Goal: Contribute content

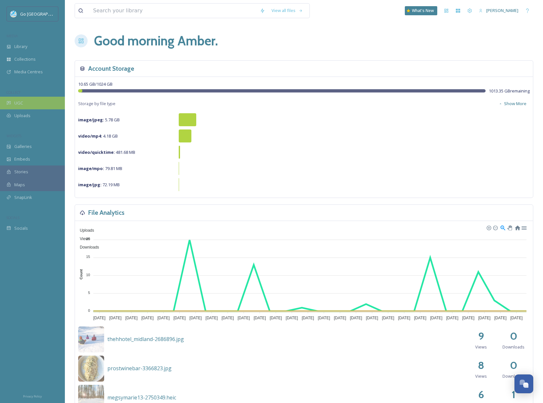
click at [41, 99] on div "UGC" at bounding box center [32, 103] width 65 height 13
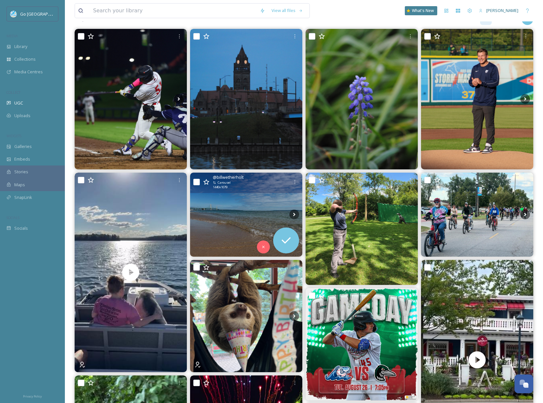
scroll to position [73, 0]
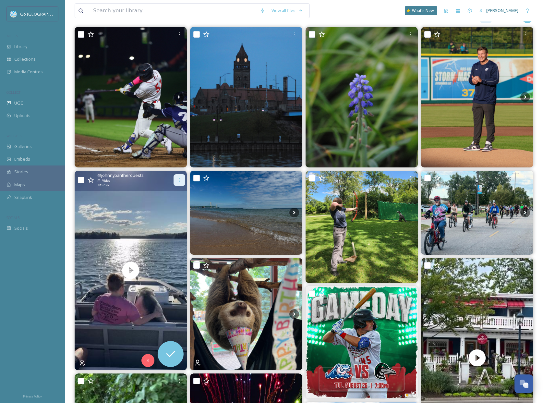
click at [184, 179] on div at bounding box center [179, 180] width 12 height 12
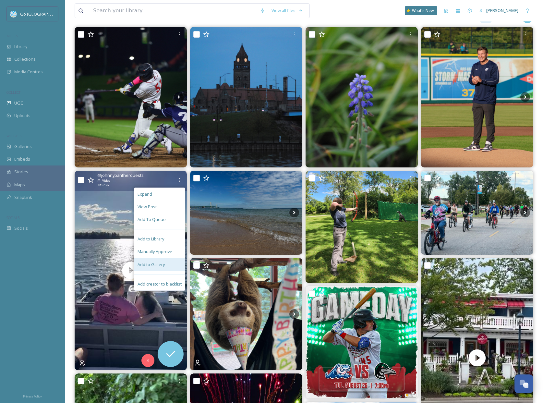
click at [142, 264] on span "Add to Gallery" at bounding box center [150, 264] width 27 height 6
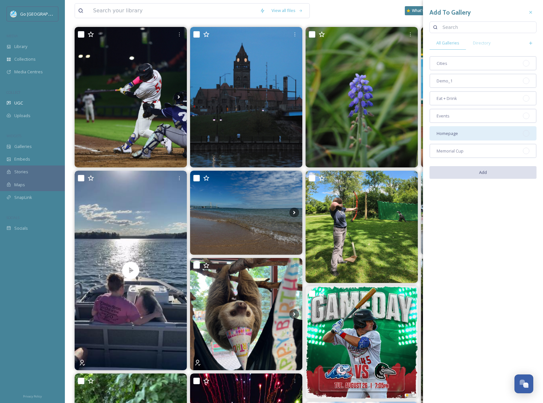
click at [473, 134] on div "Homepage" at bounding box center [482, 133] width 107 height 14
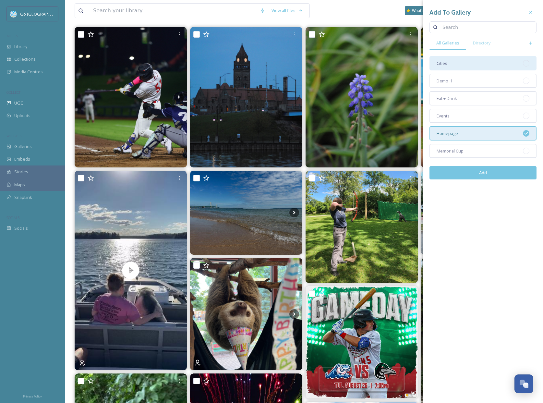
click at [462, 68] on div "Cities" at bounding box center [482, 63] width 107 height 14
click at [491, 176] on button "Add" at bounding box center [482, 172] width 107 height 13
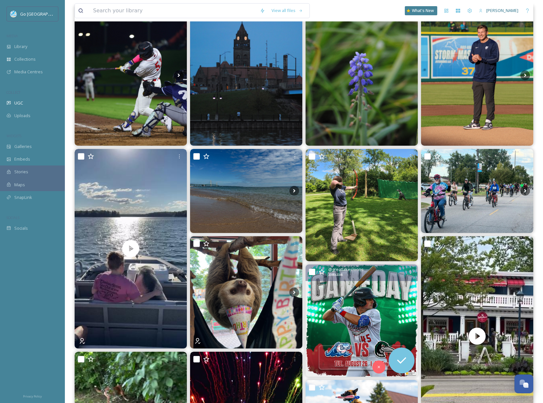
scroll to position [55, 0]
